Goal: Find contact information: Find contact information

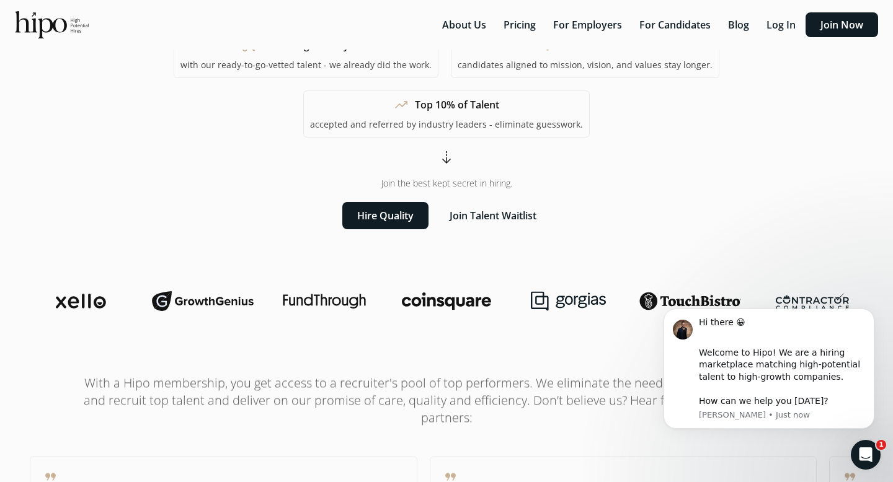
scroll to position [147, 0]
click at [866, 312] on button "Dismiss notification" at bounding box center [870, 312] width 16 height 16
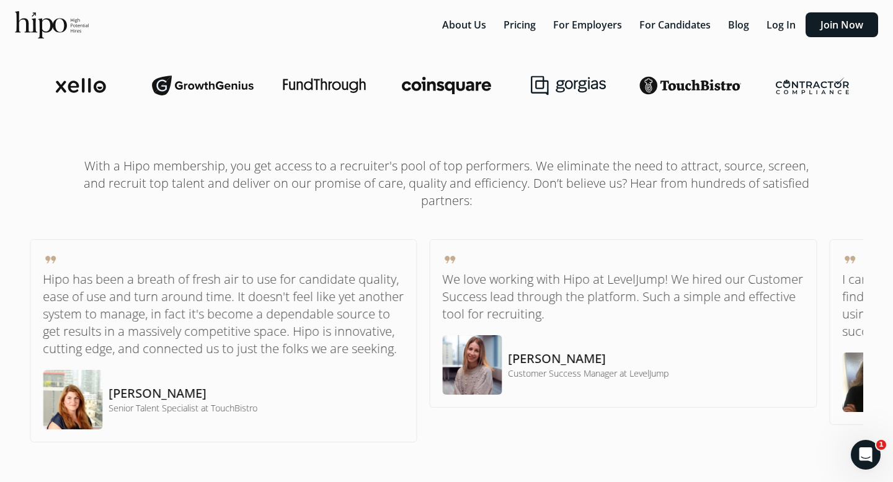
scroll to position [0, 0]
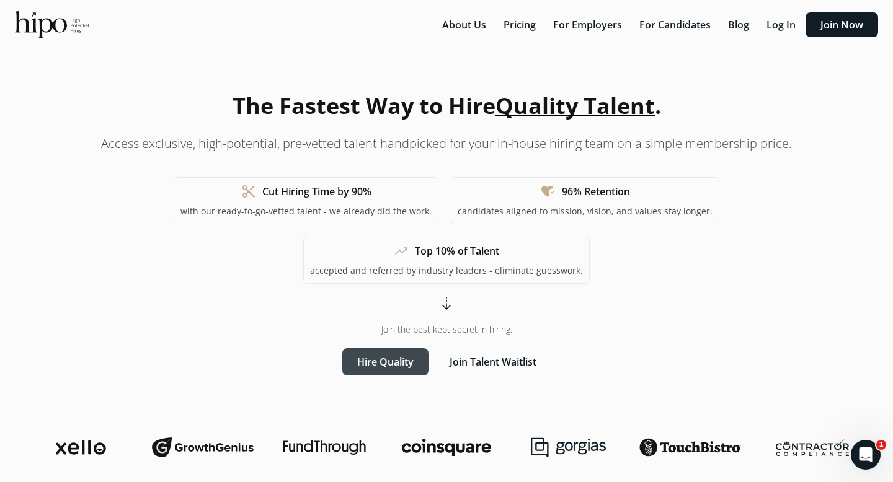
click at [404, 348] on button "Hire Quality" at bounding box center [385, 361] width 86 height 27
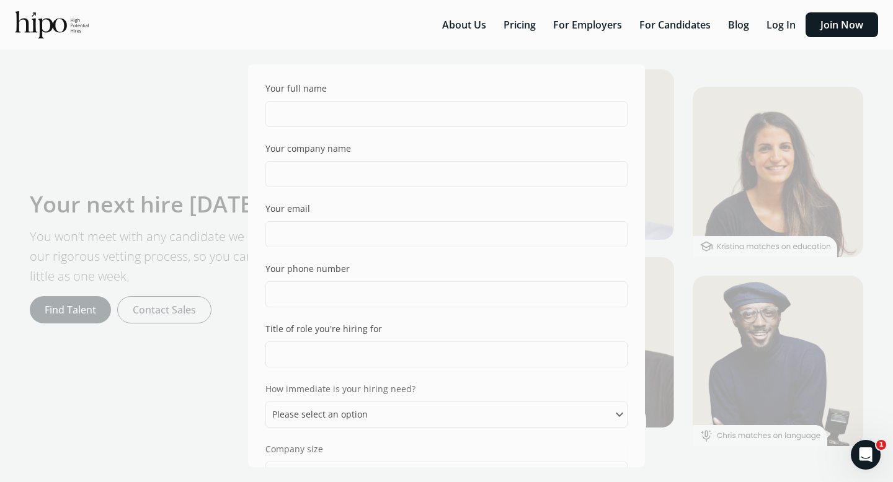
click at [715, 356] on div "Your full name Your company name Your email Your phone number Title of role you…" at bounding box center [446, 241] width 893 height 482
